Goal: Task Accomplishment & Management: Complete application form

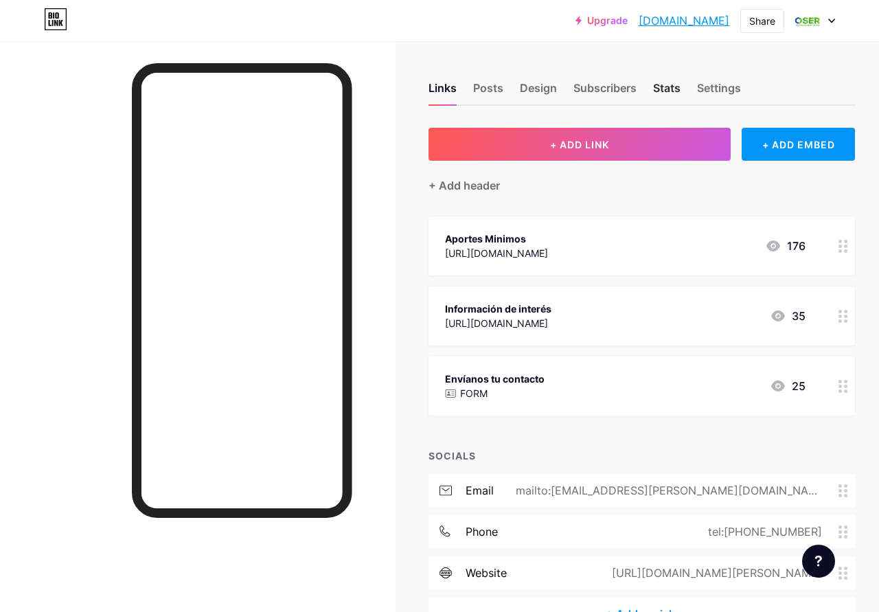
click at [671, 84] on div "Stats" at bounding box center [666, 92] width 27 height 25
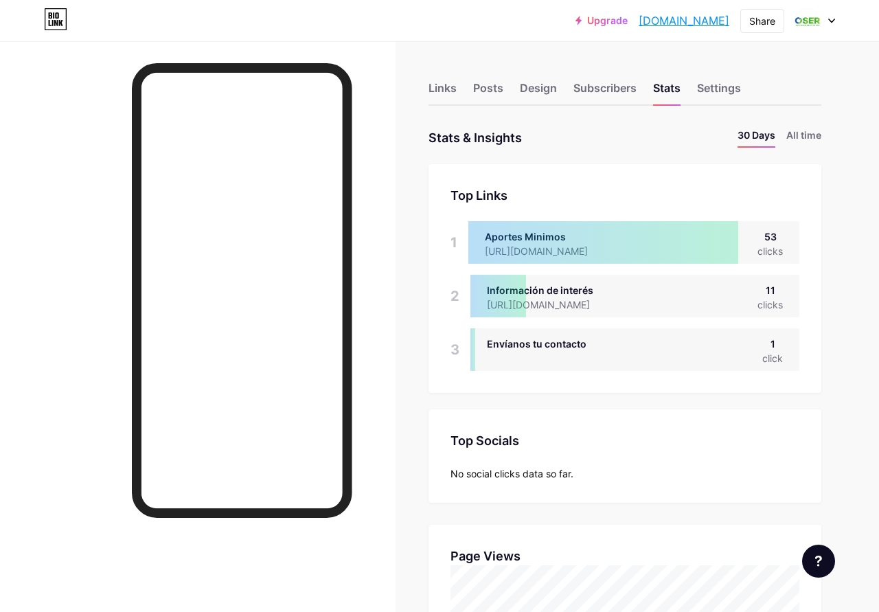
scroll to position [612, 879]
click at [457, 91] on div "Links Posts Design Subscribers Stats Settings" at bounding box center [624, 82] width 393 height 48
click at [446, 88] on div "Links" at bounding box center [442, 92] width 28 height 25
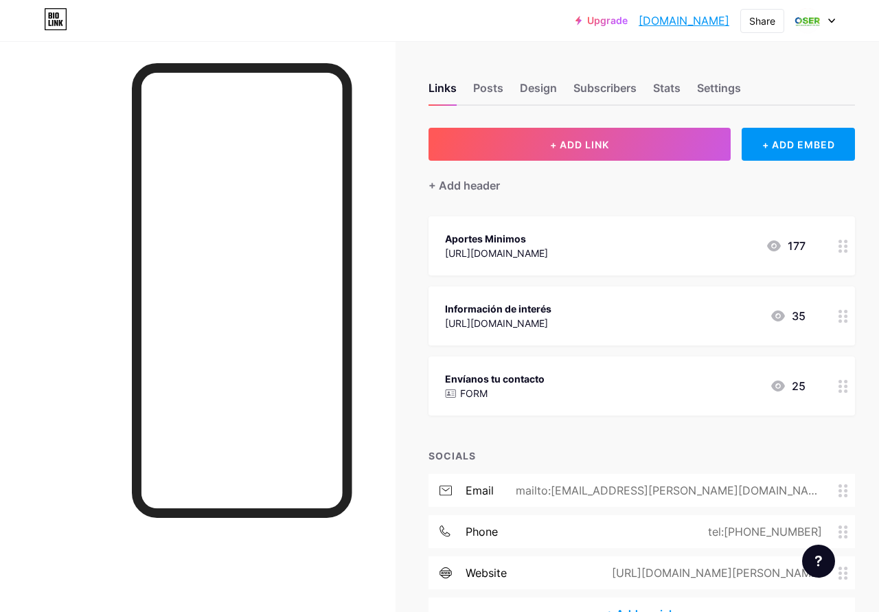
click at [619, 387] on div "Envíanos tu contacto FORM 25" at bounding box center [625, 386] width 360 height 32
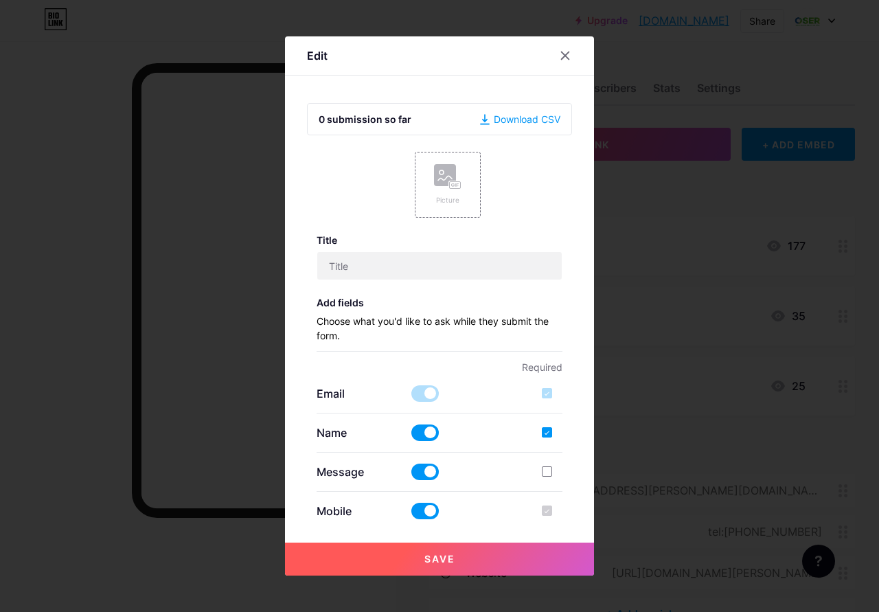
type input "Envíanos tu contacto"
checkbox input "true"
type input "[EMAIL_ADDRESS][PERSON_NAME][DOMAIN_NAME]"
type textarea "Gracias por comunicarte con nosotros !"
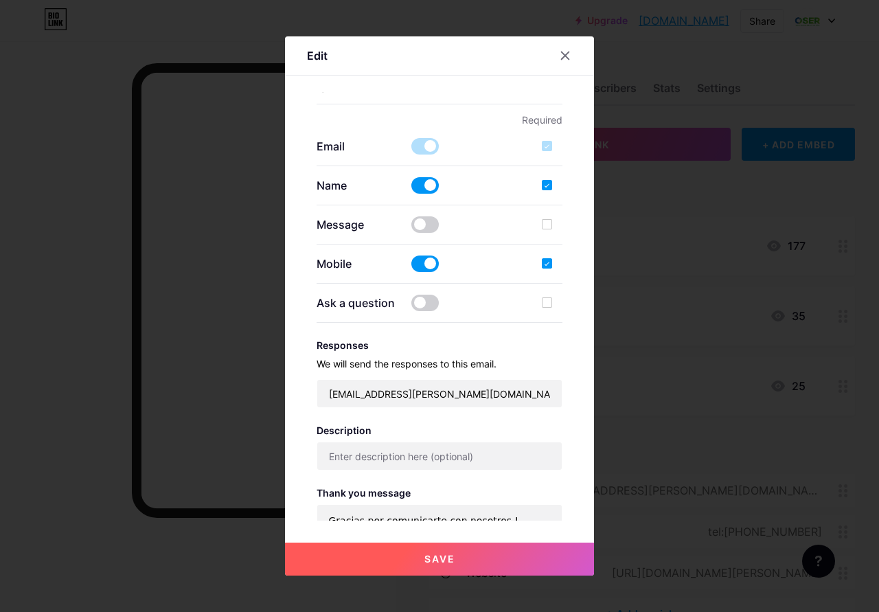
scroll to position [346, 0]
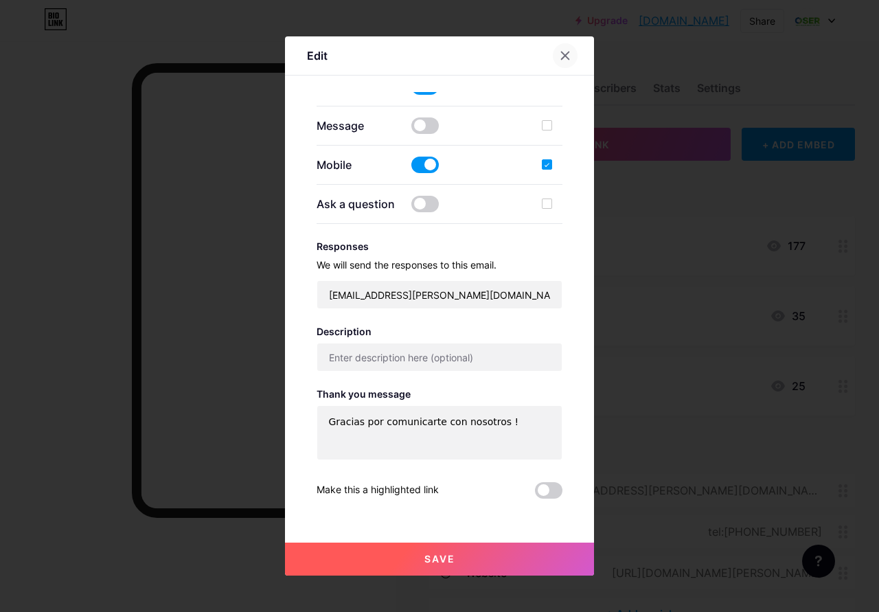
click at [568, 58] on icon at bounding box center [566, 56] width 8 height 8
